Goal: Navigation & Orientation: Understand site structure

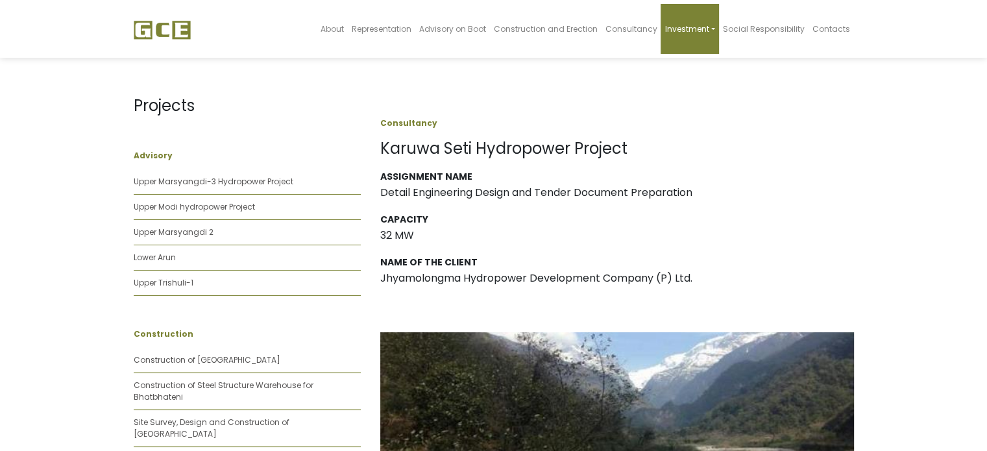
click at [699, 34] on link "Investment" at bounding box center [690, 29] width 58 height 50
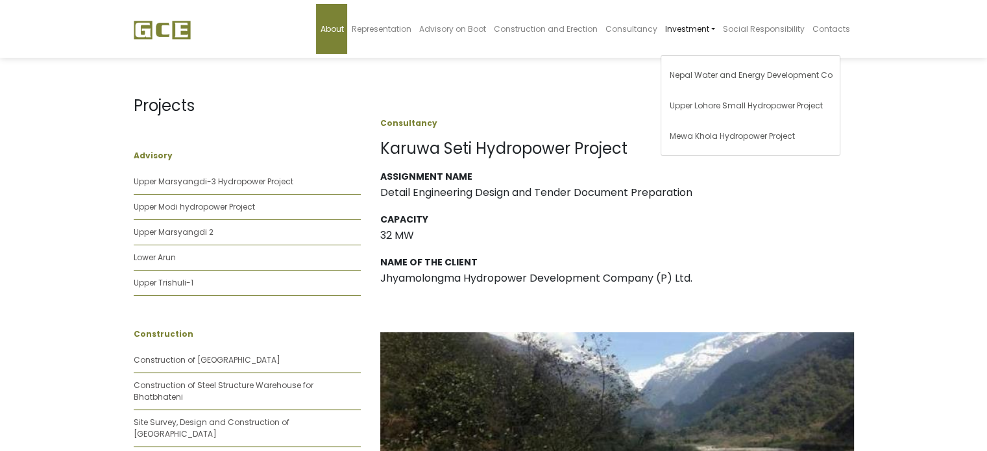
click at [343, 28] on span "About" at bounding box center [331, 28] width 23 height 11
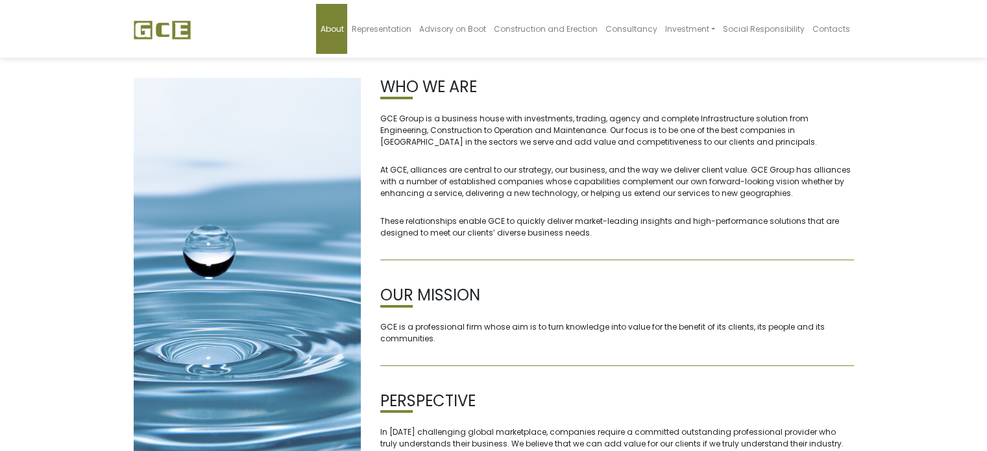
click at [144, 33] on img at bounding box center [162, 29] width 57 height 19
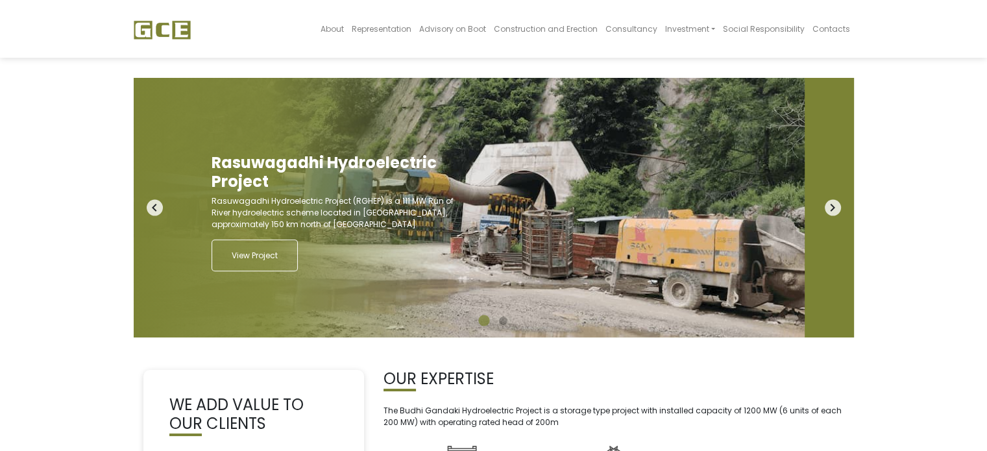
click at [829, 204] on icon "navigate_next" at bounding box center [833, 208] width 16 height 16
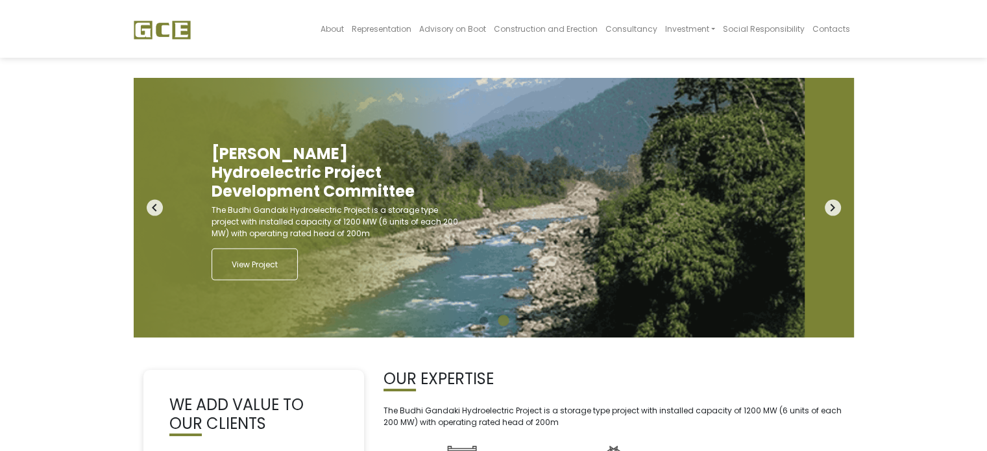
click at [829, 204] on icon "navigate_next" at bounding box center [833, 208] width 16 height 16
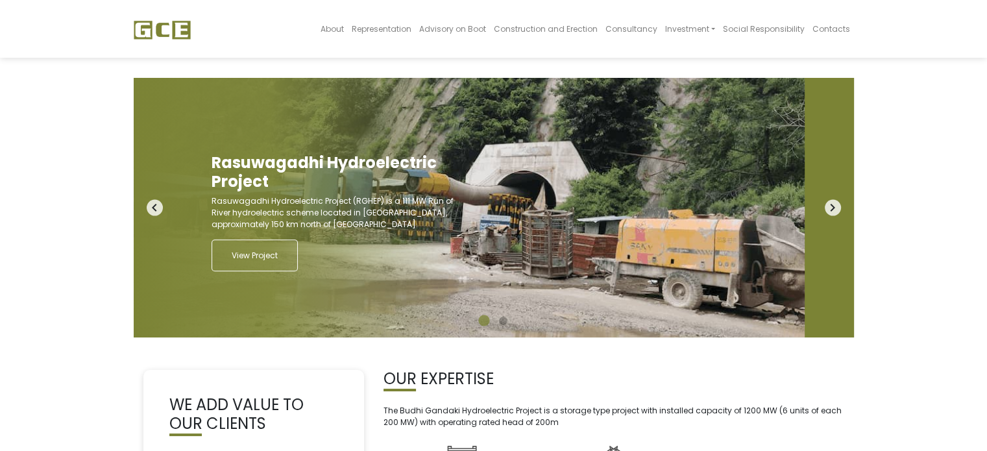
click at [829, 204] on icon "navigate_next" at bounding box center [833, 208] width 16 height 16
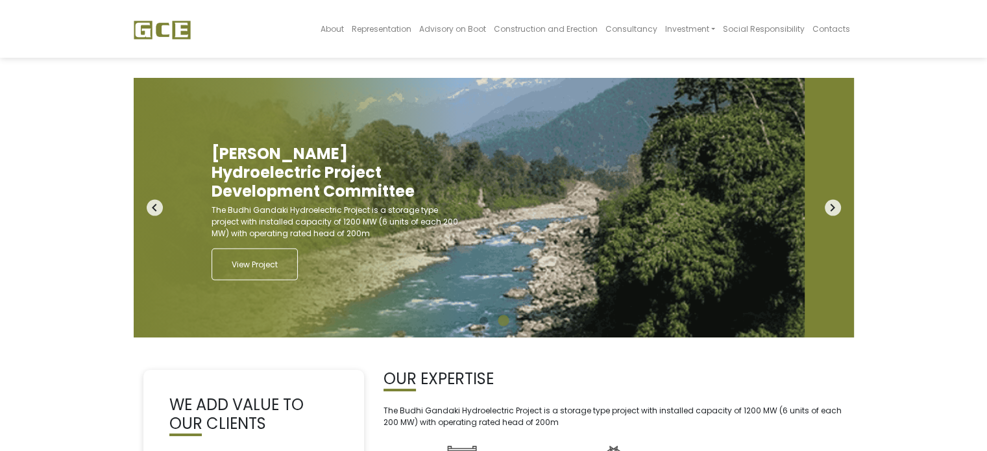
click at [829, 204] on icon "navigate_next" at bounding box center [833, 208] width 16 height 16
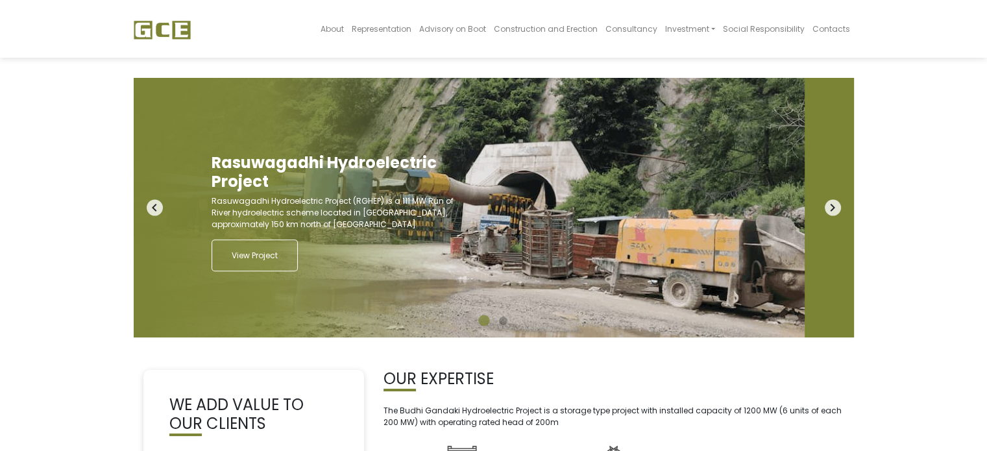
click at [825, 204] on icon "navigate_next" at bounding box center [833, 208] width 16 height 16
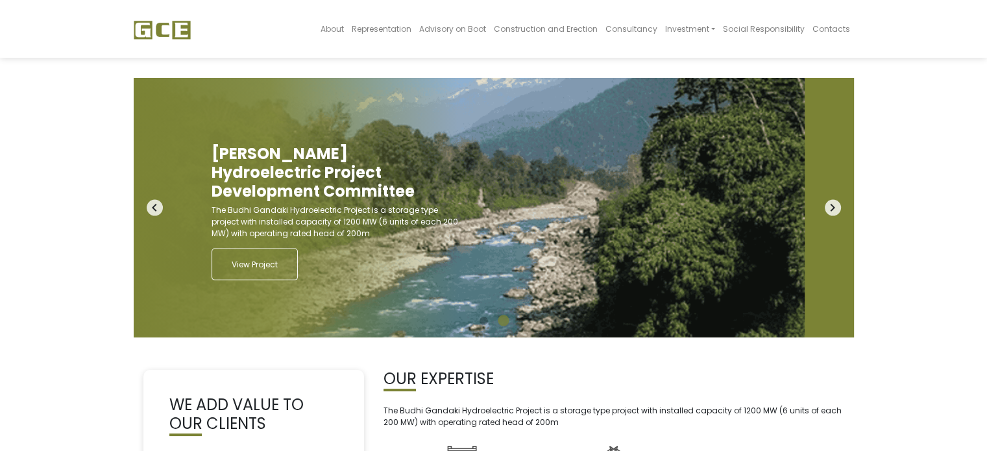
click at [825, 204] on icon "navigate_next" at bounding box center [833, 208] width 16 height 16
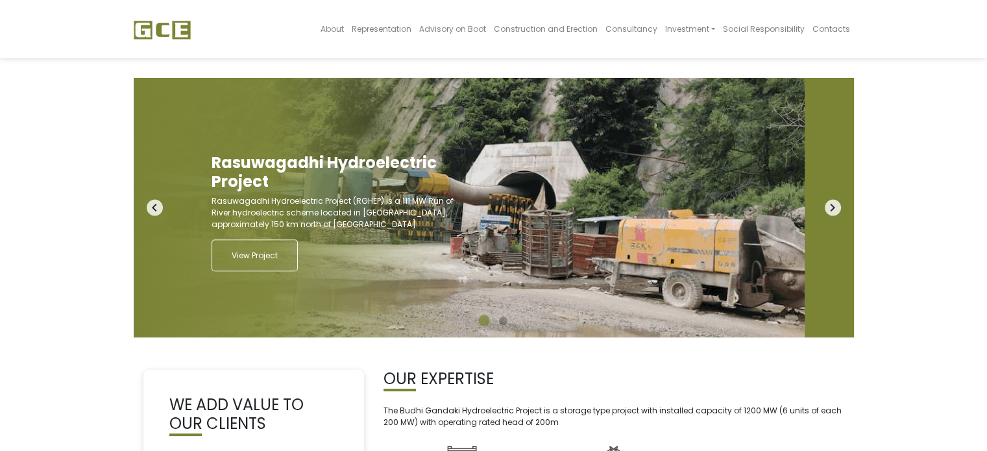
click at [825, 204] on icon "navigate_next" at bounding box center [833, 208] width 16 height 16
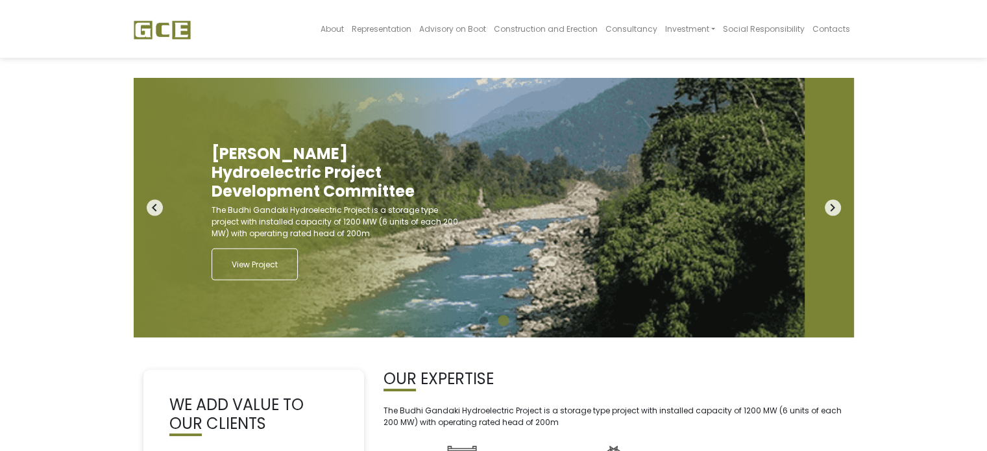
click at [825, 204] on icon "navigate_next" at bounding box center [833, 208] width 16 height 16
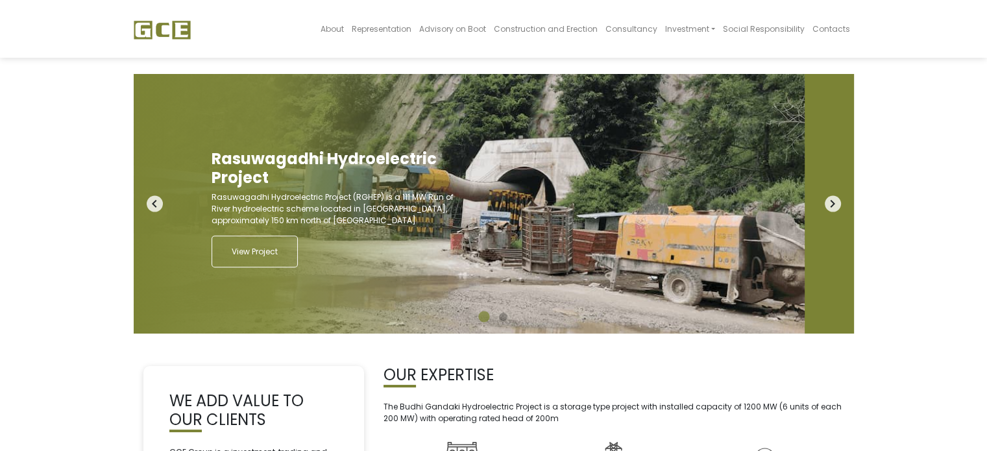
scroll to position [6, 0]
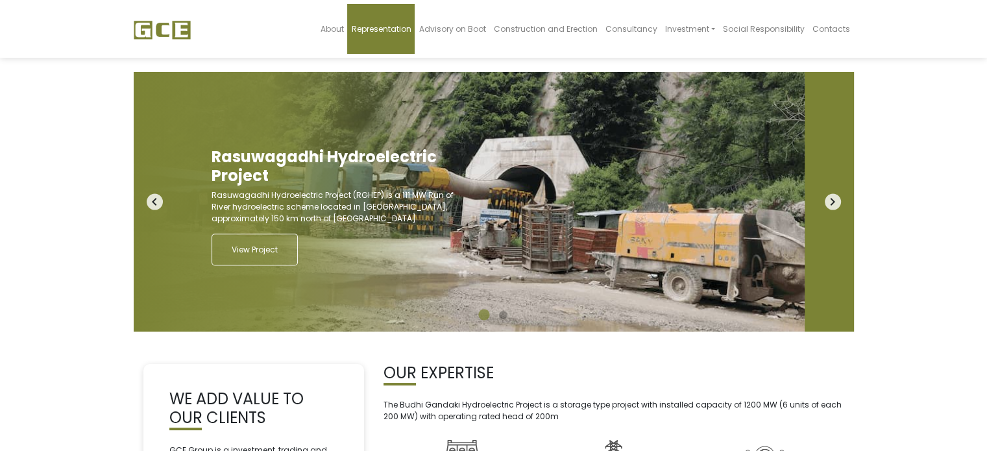
click at [398, 33] on span "Representation" at bounding box center [381, 28] width 60 height 11
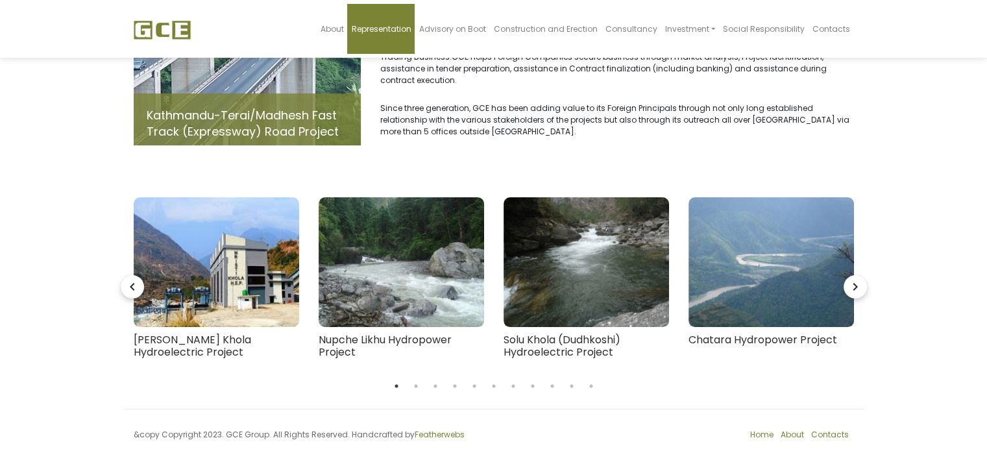
scroll to position [145, 0]
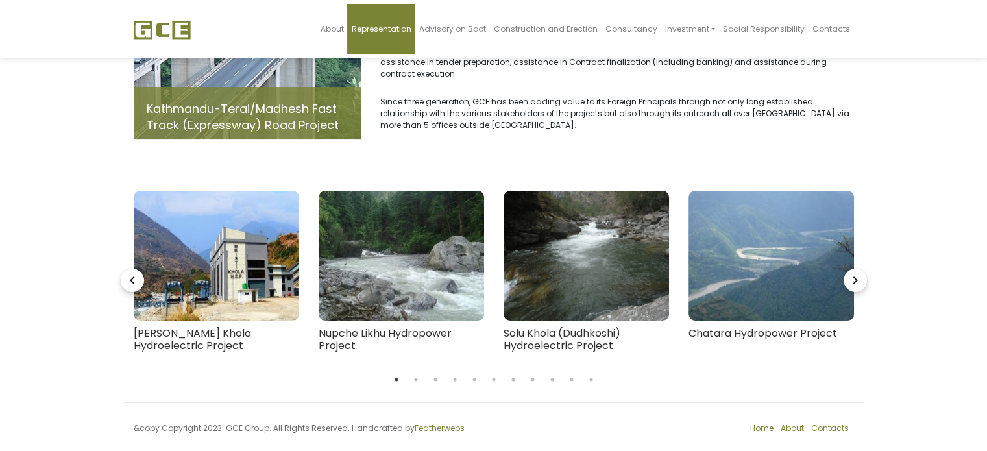
click at [859, 269] on icon "navigate_next" at bounding box center [855, 280] width 23 height 23
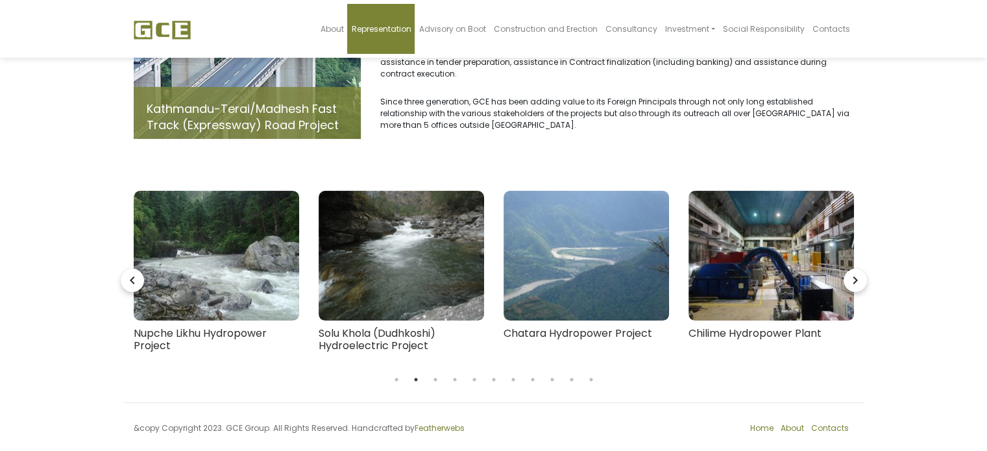
click at [859, 269] on icon "navigate_next" at bounding box center [855, 280] width 23 height 23
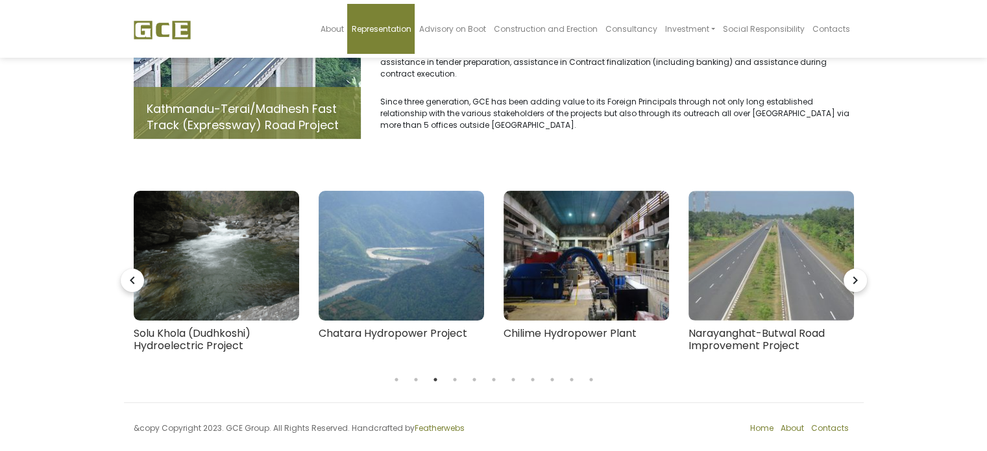
click at [859, 269] on icon "navigate_next" at bounding box center [855, 280] width 23 height 23
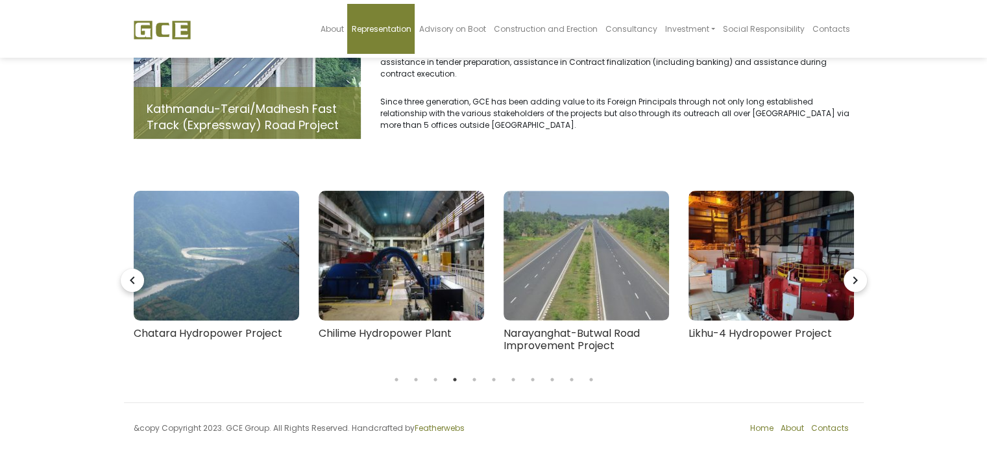
click at [859, 269] on icon "navigate_next" at bounding box center [855, 280] width 23 height 23
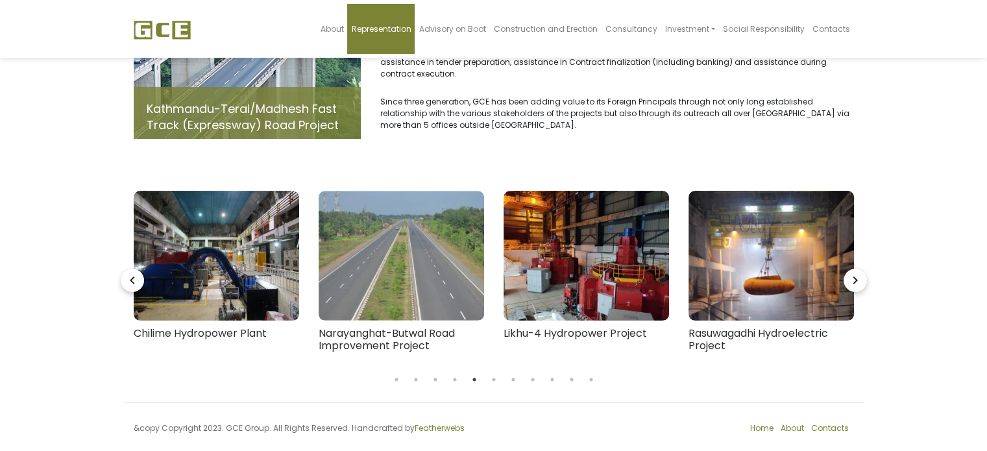
click at [859, 269] on icon "navigate_next" at bounding box center [855, 280] width 23 height 23
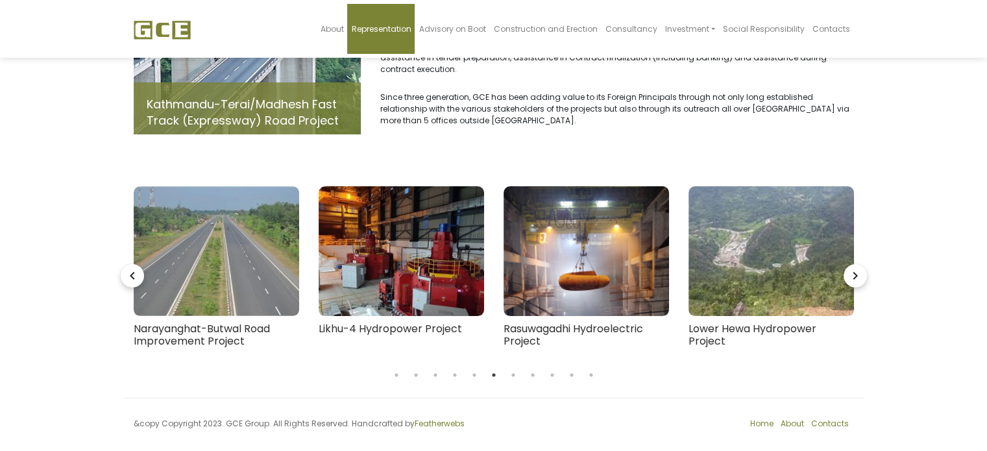
scroll to position [0, 0]
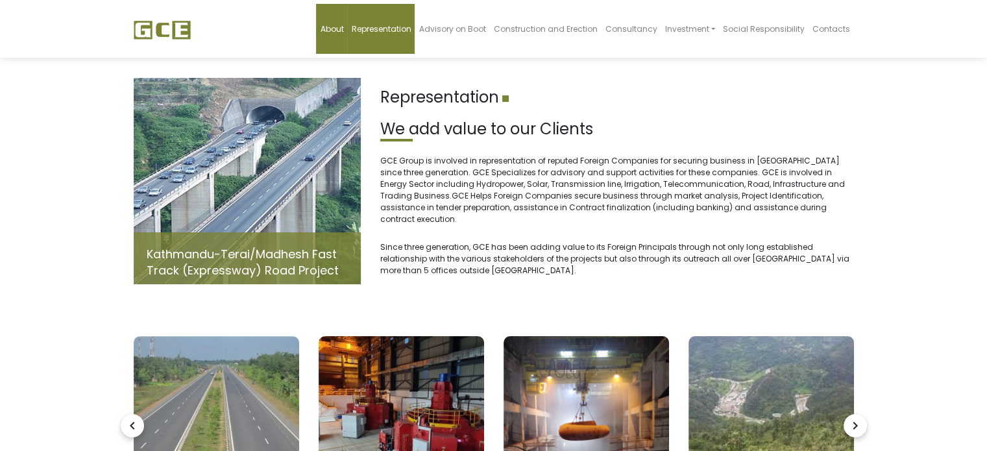
click at [333, 42] on link "About" at bounding box center [331, 29] width 31 height 50
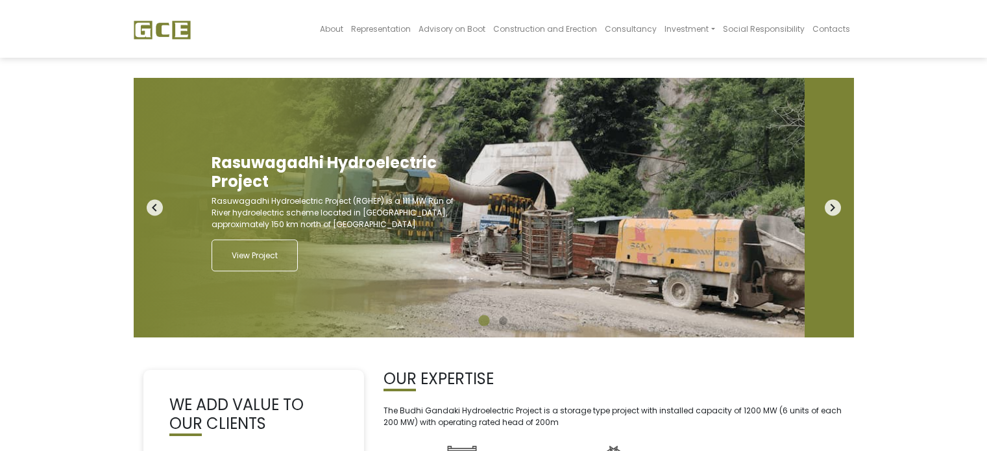
scroll to position [6, 0]
